Goal: Task Accomplishment & Management: Manage account settings

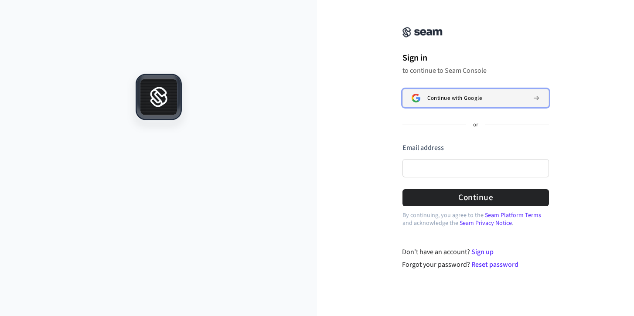
click at [450, 99] on span "Continue with Google" at bounding box center [454, 98] width 54 height 7
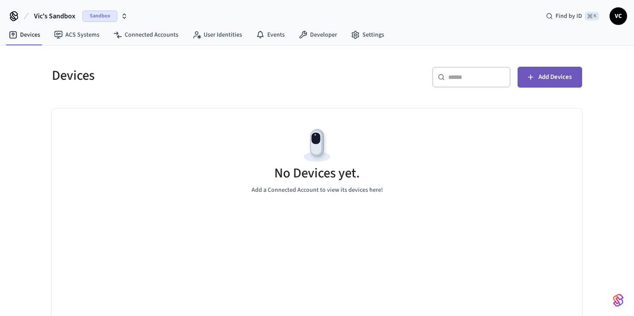
click at [560, 77] on span "Add Devices" at bounding box center [554, 76] width 33 height 11
click at [541, 85] on button "Add Devices" at bounding box center [549, 77] width 65 height 21
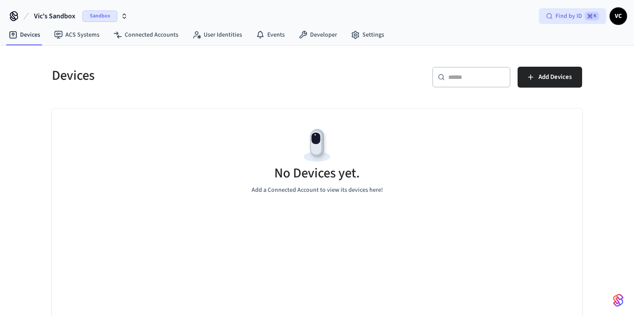
click at [570, 13] on span "Find by ID" at bounding box center [568, 16] width 27 height 9
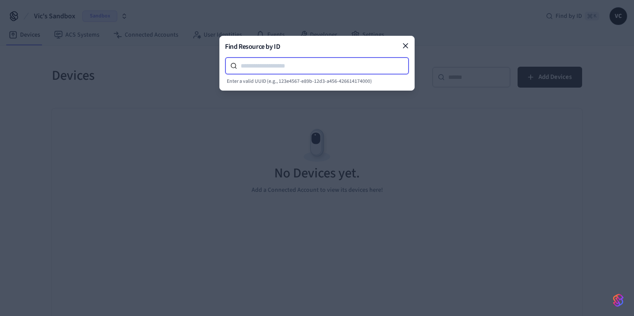
paste input "**********"
type input "**********"
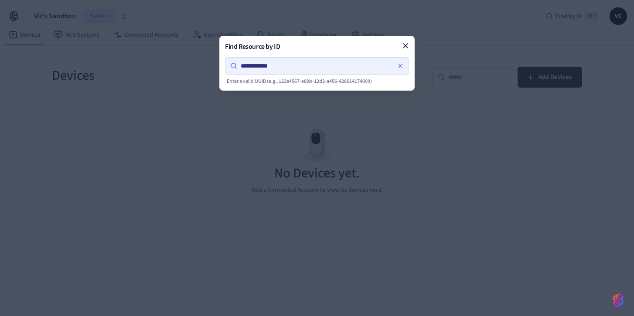
click at [345, 51] on h2 "Find Resource by ID" at bounding box center [317, 46] width 184 height 10
click at [232, 65] on icon at bounding box center [233, 65] width 7 height 7
drag, startPoint x: 302, startPoint y: 66, endPoint x: 218, endPoint y: 65, distance: 84.1
click at [218, 65] on body "**********" at bounding box center [317, 165] width 634 height 330
click at [235, 67] on icon at bounding box center [233, 65] width 7 height 7
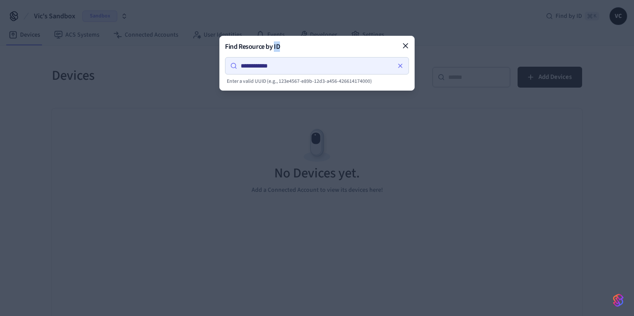
click at [235, 67] on icon at bounding box center [233, 65] width 7 height 7
click at [289, 42] on h2 "Find Resource by ID" at bounding box center [317, 46] width 184 height 10
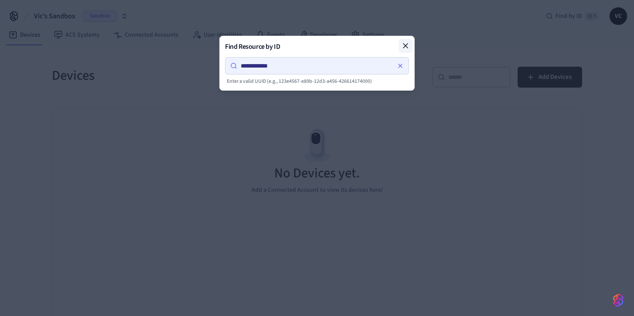
click at [409, 44] on icon at bounding box center [405, 45] width 9 height 9
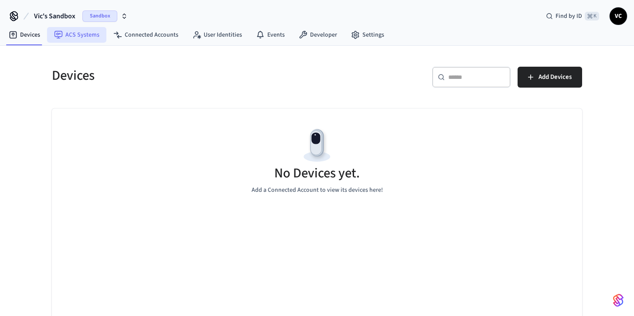
click at [81, 37] on link "ACS Systems" at bounding box center [76, 35] width 59 height 16
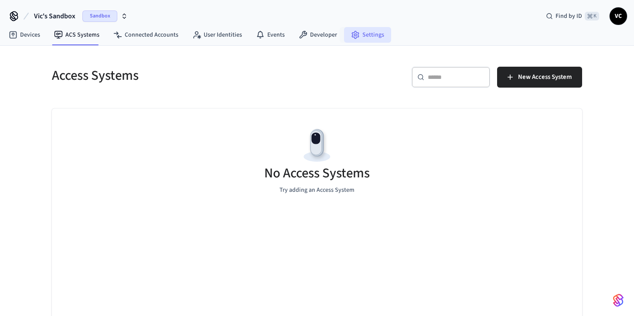
click at [366, 40] on link "Settings" at bounding box center [367, 35] width 47 height 16
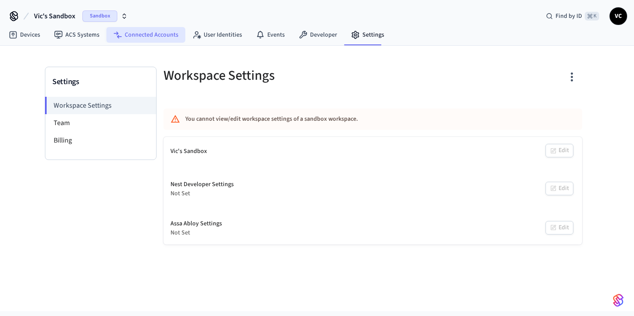
click at [154, 36] on link "Connected Accounts" at bounding box center [145, 35] width 79 height 16
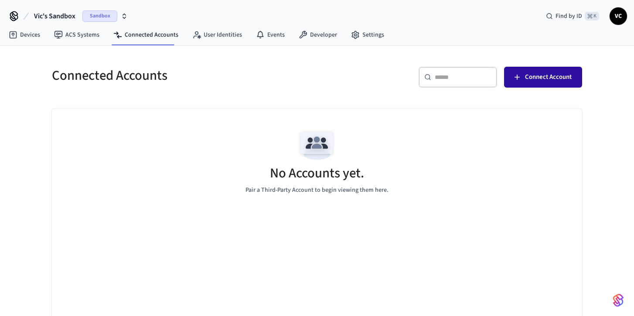
click at [550, 81] on span "Connect Account" at bounding box center [548, 76] width 47 height 11
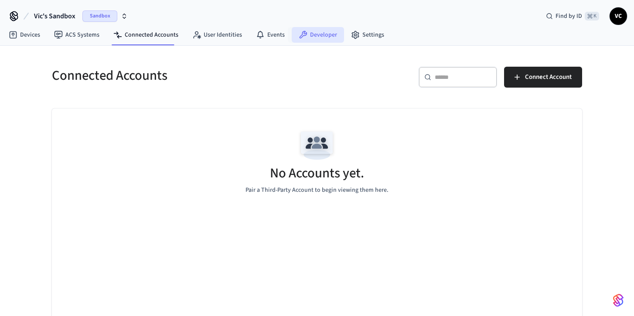
click at [304, 42] on link "Developer" at bounding box center [318, 35] width 52 height 16
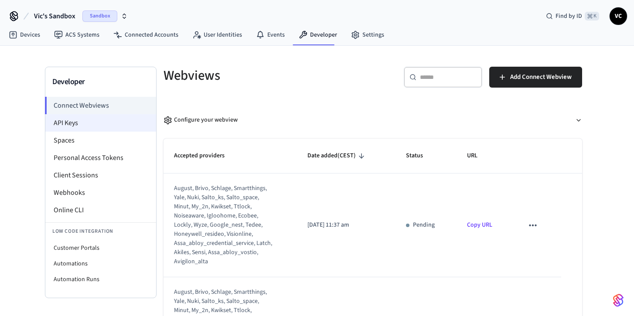
click at [111, 118] on li "API Keys" at bounding box center [100, 122] width 111 height 17
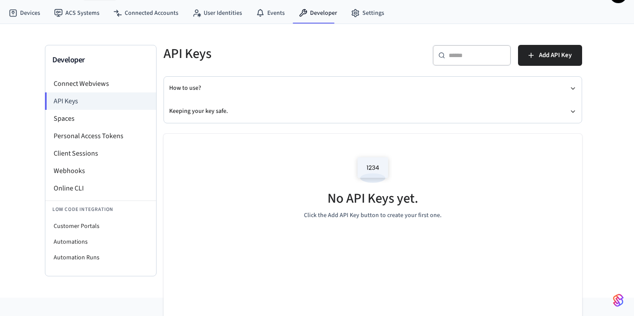
scroll to position [8, 0]
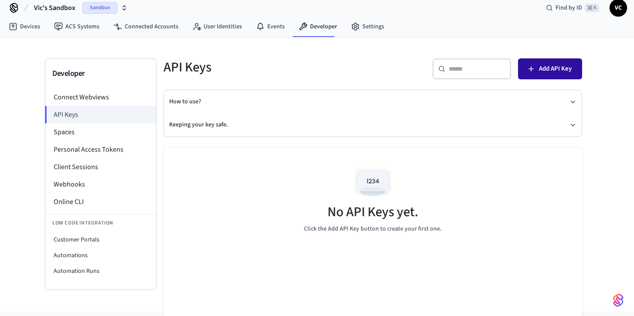
click at [553, 76] on button "Add API Key" at bounding box center [550, 68] width 64 height 21
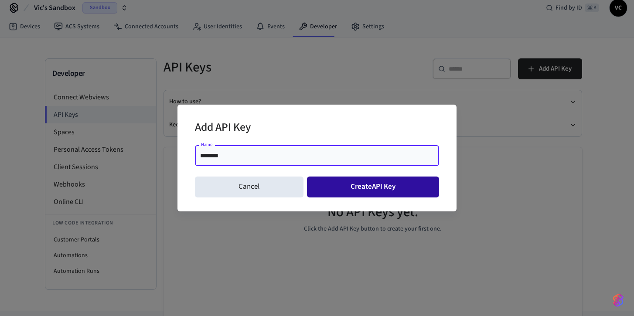
type input "********"
click at [415, 184] on button "Create API Key" at bounding box center [373, 187] width 133 height 21
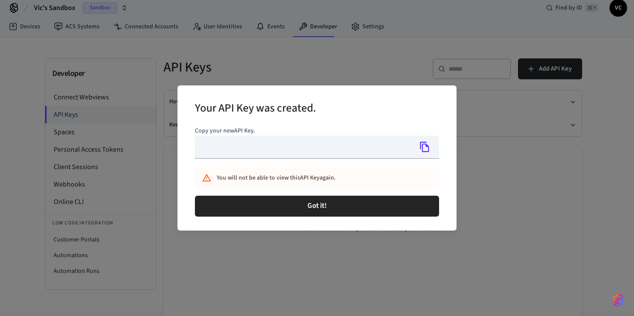
type input "**********"
click at [427, 146] on icon "Copy" at bounding box center [424, 147] width 9 height 10
click at [431, 148] on button "Copy" at bounding box center [424, 147] width 18 height 18
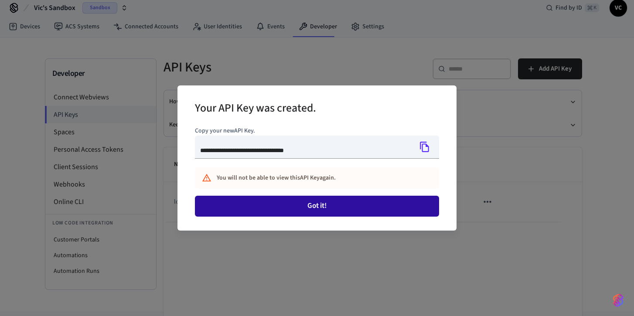
click at [361, 208] on button "Got it!" at bounding box center [317, 206] width 244 height 21
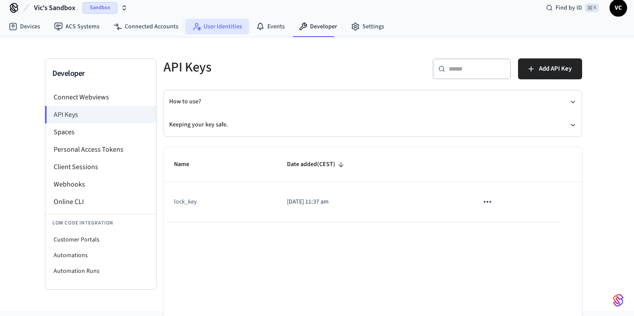
click at [208, 22] on link "User Identities" at bounding box center [217, 27] width 64 height 16
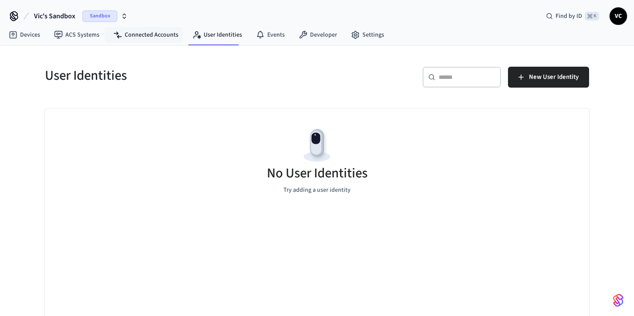
click at [135, 43] on nav "Devices ACS Systems Connected Accounts User Identities Events Developer Settings" at bounding box center [196, 35] width 389 height 20
click at [142, 36] on link "Connected Accounts" at bounding box center [145, 35] width 79 height 16
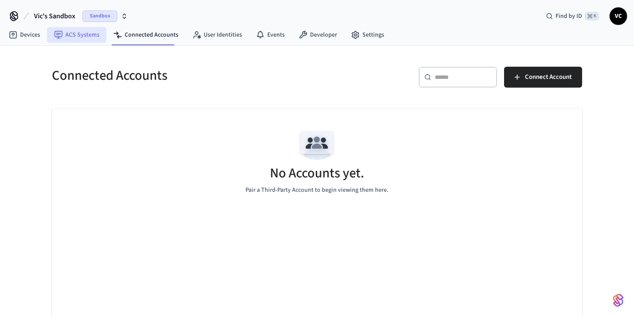
click at [88, 37] on link "ACS Systems" at bounding box center [76, 35] width 59 height 16
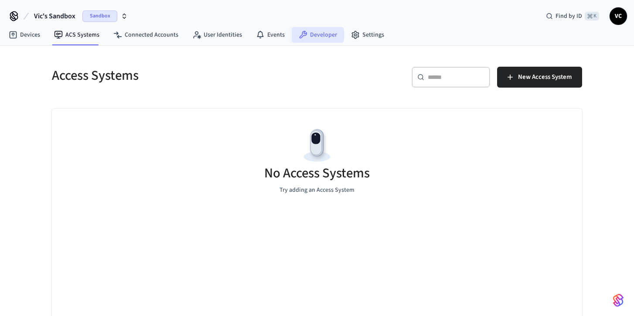
click at [318, 41] on link "Developer" at bounding box center [318, 35] width 52 height 16
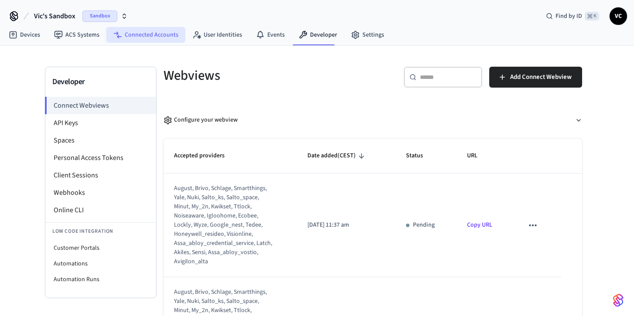
click at [160, 36] on link "Connected Accounts" at bounding box center [145, 35] width 79 height 16
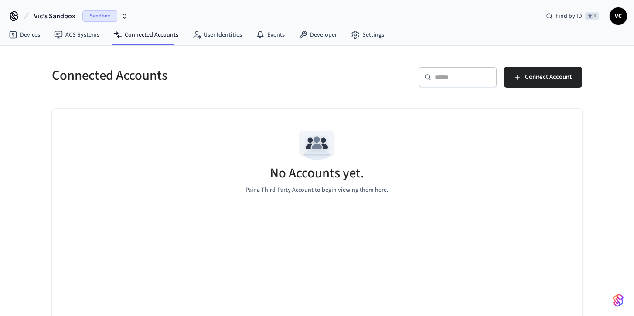
click at [122, 14] on icon "button" at bounding box center [124, 16] width 7 height 7
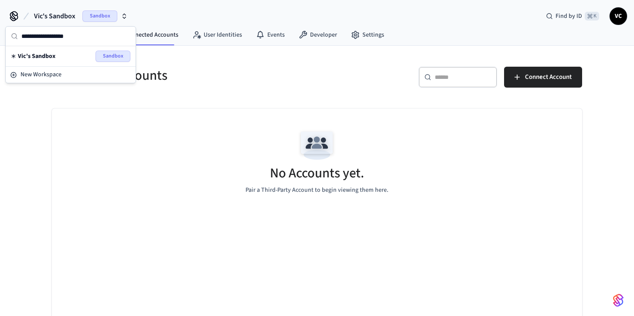
click at [109, 65] on div "Vic's Sandbox Sandbox" at bounding box center [71, 56] width 130 height 20
click at [109, 61] on span "Sandbox" at bounding box center [112, 56] width 35 height 11
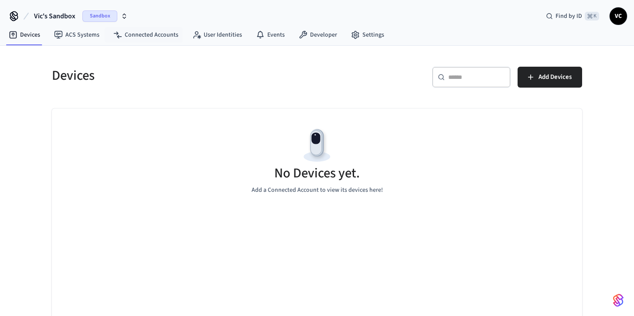
click at [104, 11] on span "Sandbox" at bounding box center [99, 15] width 35 height 11
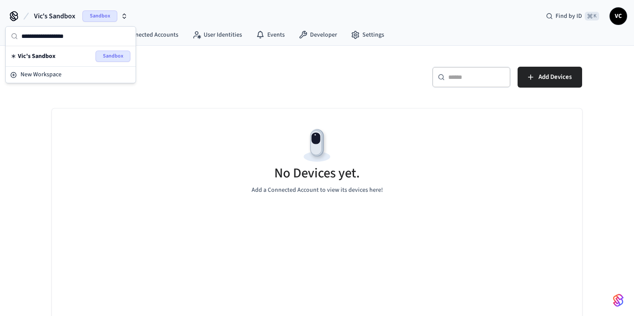
click at [162, 6] on div "Vic's Sandbox Sandbox Find by ID ⌘ K VC" at bounding box center [317, 12] width 634 height 25
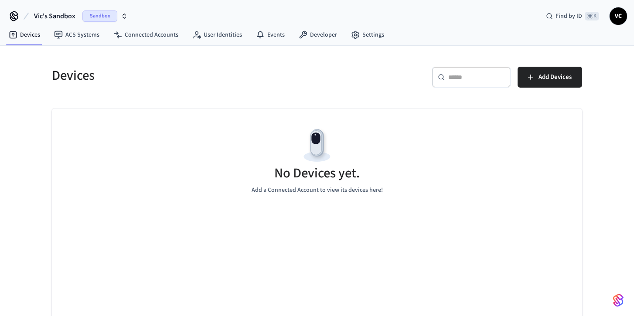
click at [17, 16] on icon at bounding box center [13, 18] width 7 height 6
click at [45, 16] on span "Vic's Sandbox" at bounding box center [54, 16] width 41 height 10
click at [177, 54] on div "Devices ​ ​ Add Devices No Devices yet. Add a Connected Account to view its dev…" at bounding box center [317, 188] width 558 height 284
click at [232, 37] on link "User Identities" at bounding box center [217, 35] width 64 height 16
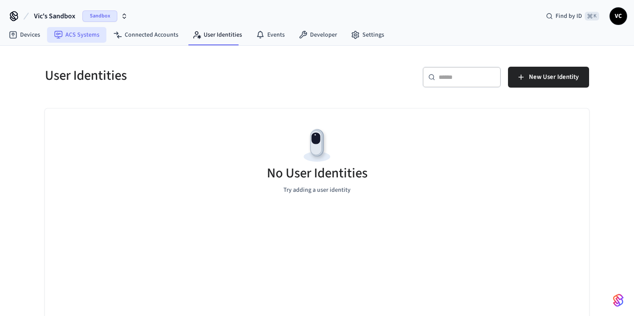
click at [73, 41] on link "ACS Systems" at bounding box center [76, 35] width 59 height 16
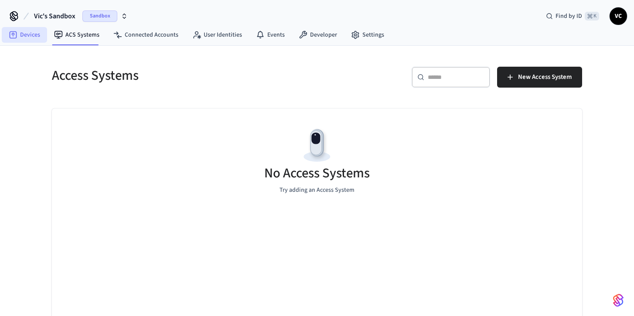
click at [25, 35] on link "Devices" at bounding box center [24, 35] width 45 height 16
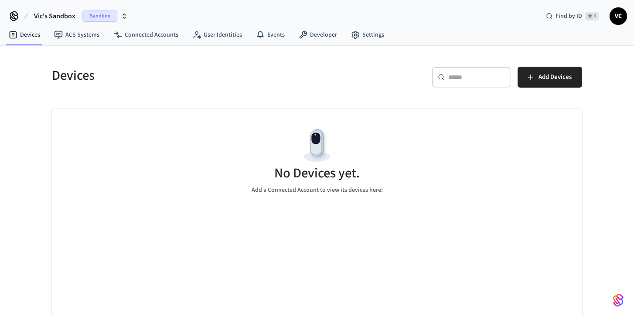
click at [620, 21] on span "VC" at bounding box center [618, 16] width 16 height 16
